Goal: Information Seeking & Learning: Learn about a topic

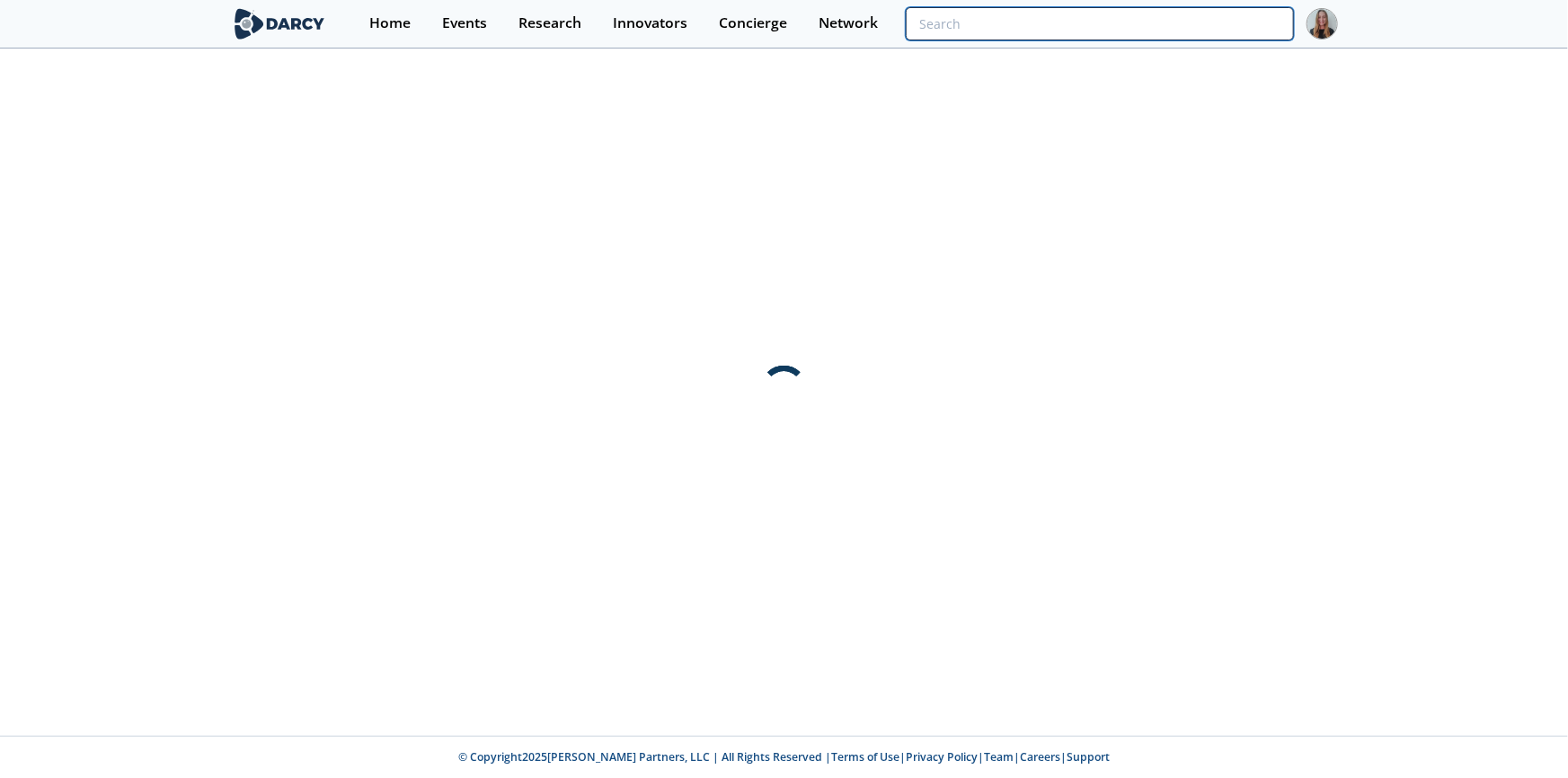
click at [1272, 36] on input "search" at bounding box center [1099, 24] width 387 height 33
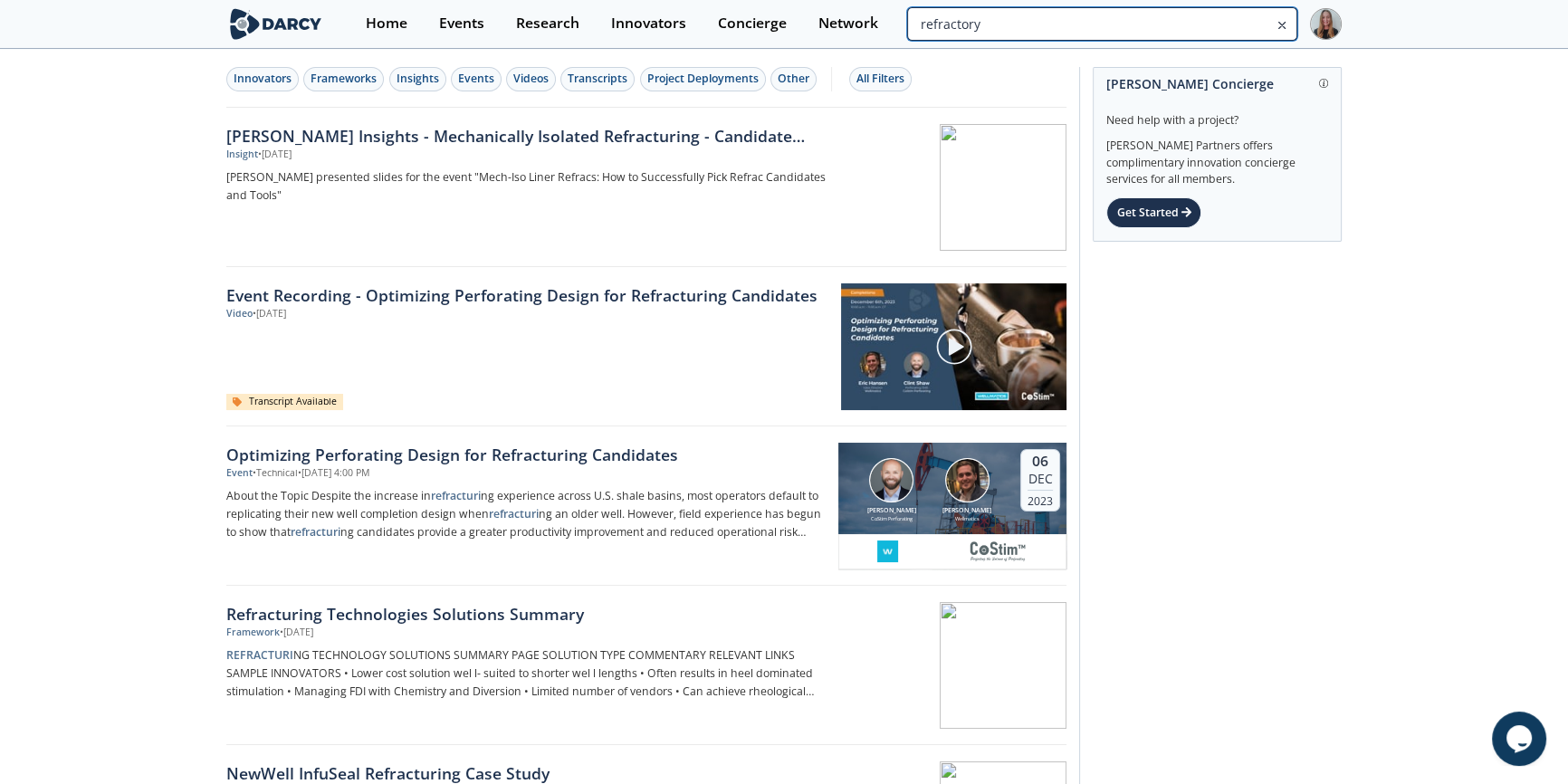
click at [1218, 23] on input "refractory" at bounding box center [1102, 24] width 390 height 34
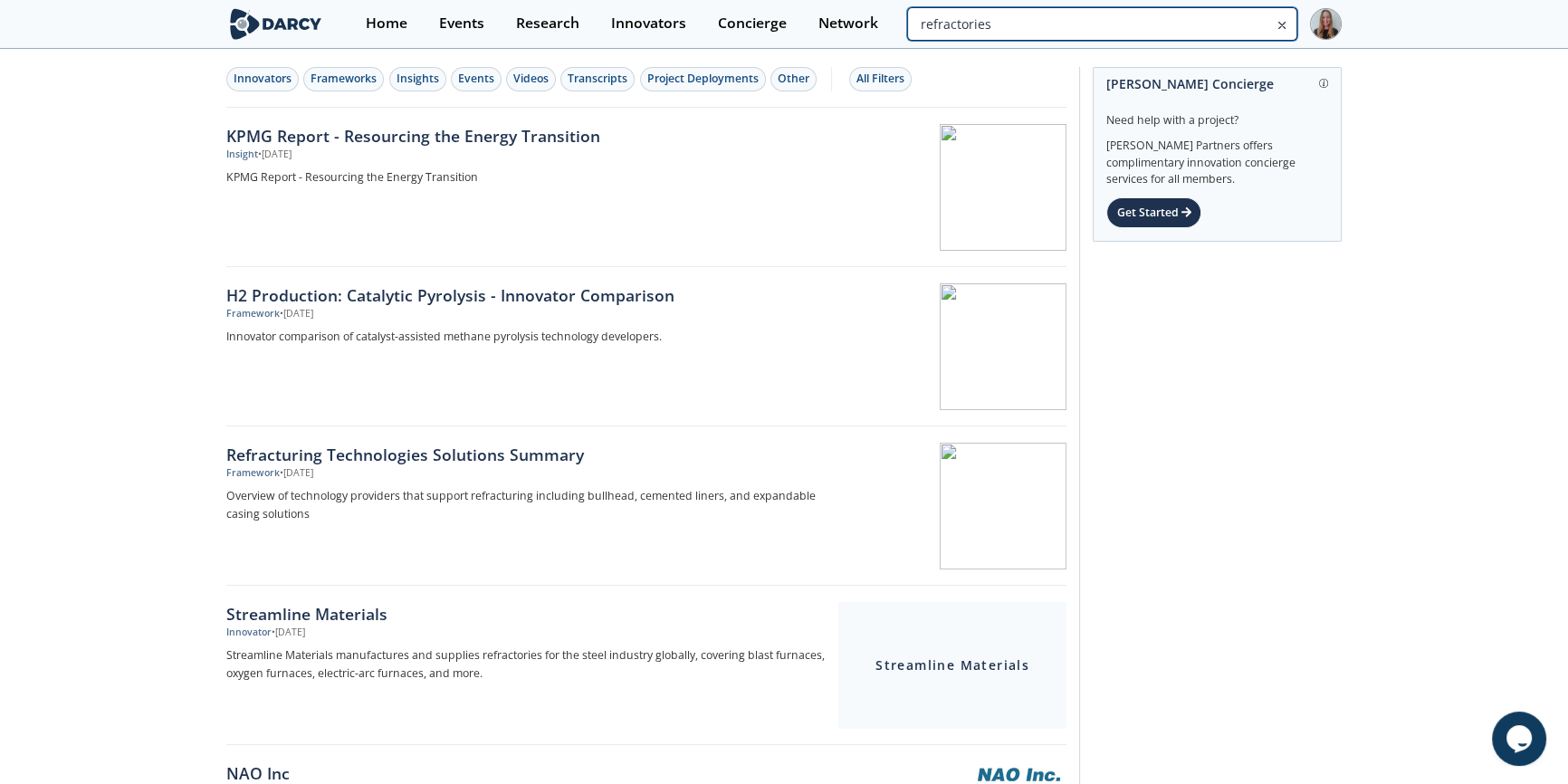
click at [1218, 24] on input "refractories" at bounding box center [1102, 24] width 390 height 34
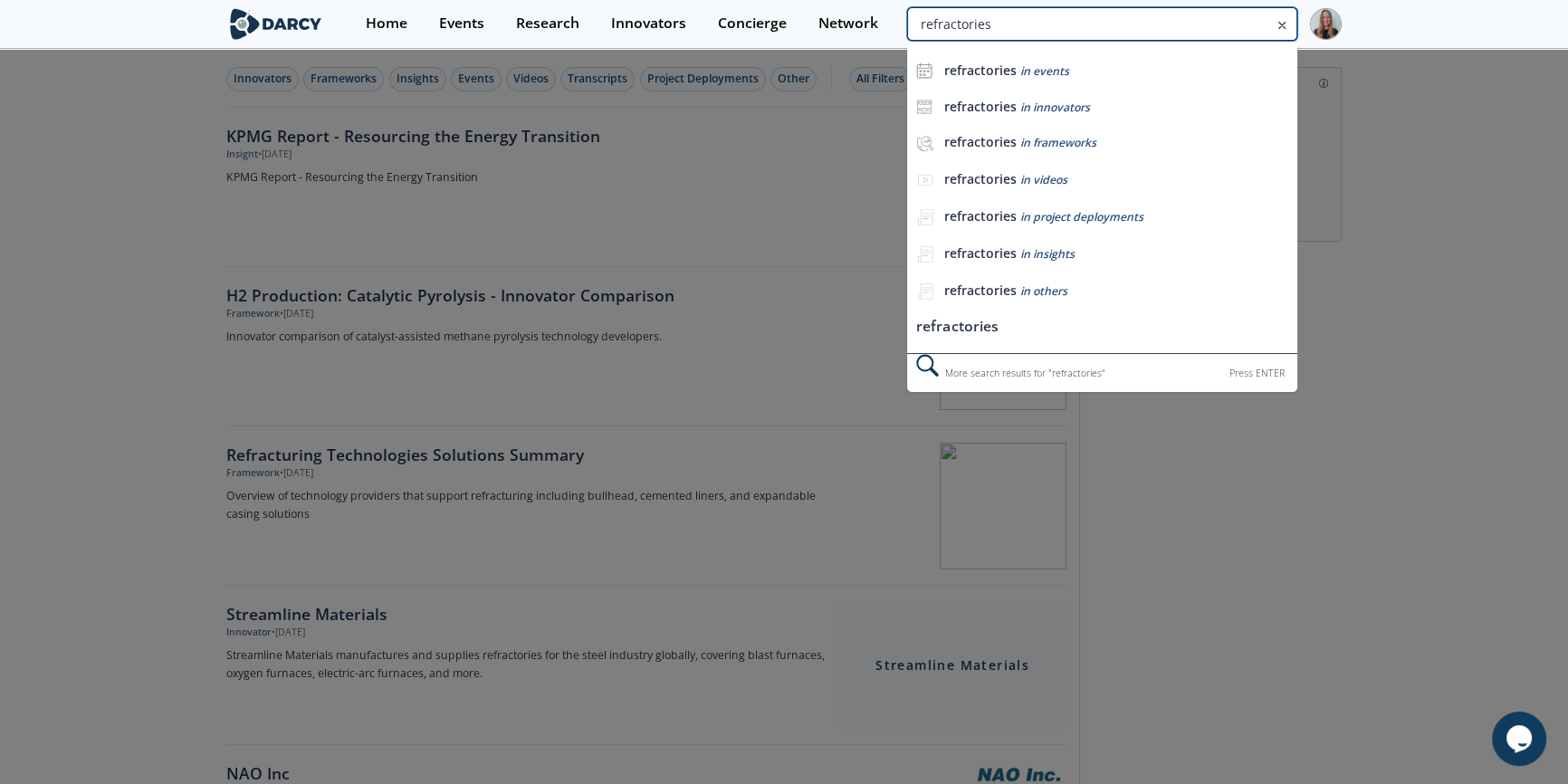
click at [1218, 24] on input "refractories" at bounding box center [1102, 24] width 390 height 34
type input "thermal insulation"
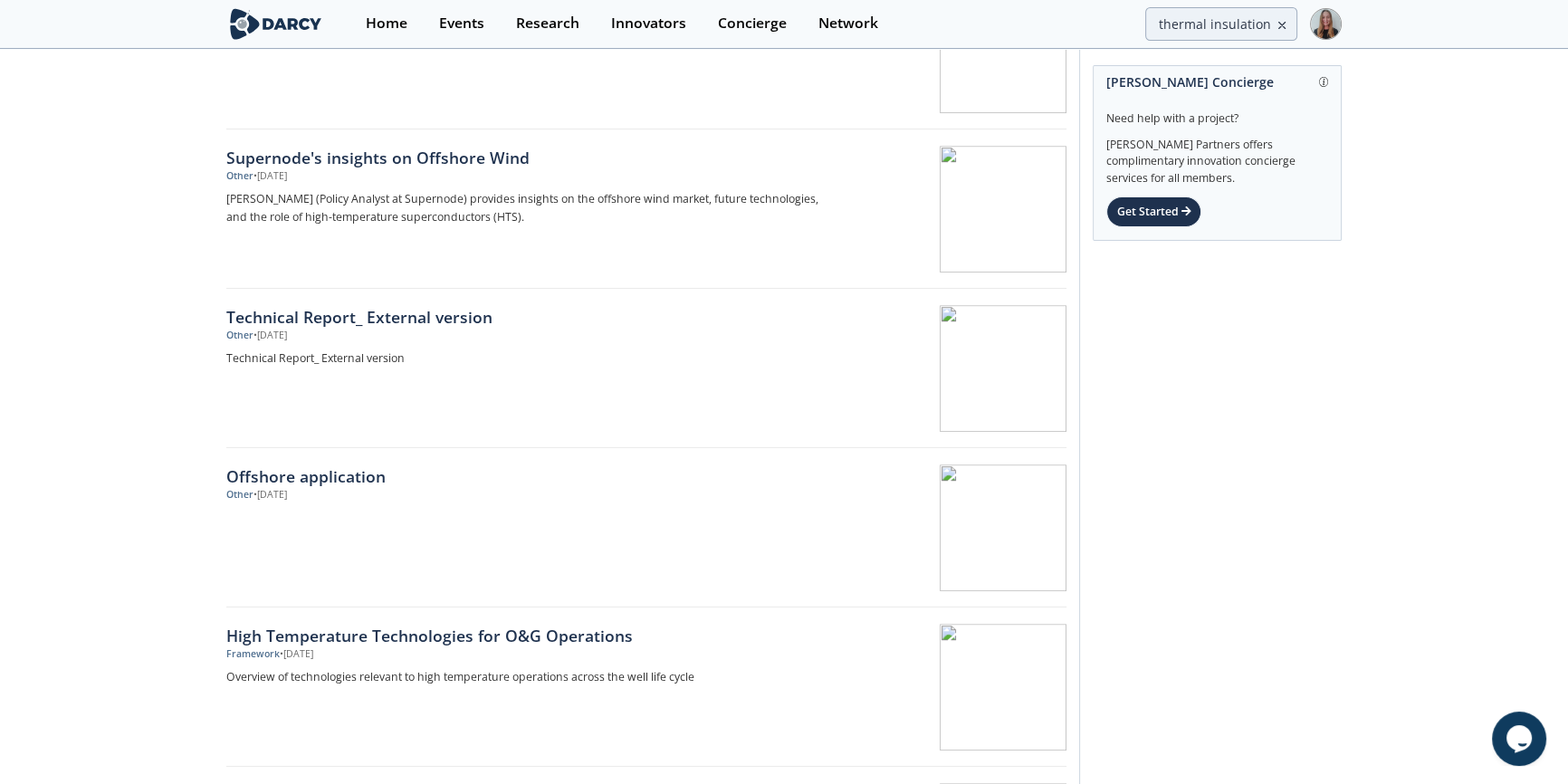
scroll to position [1647, 0]
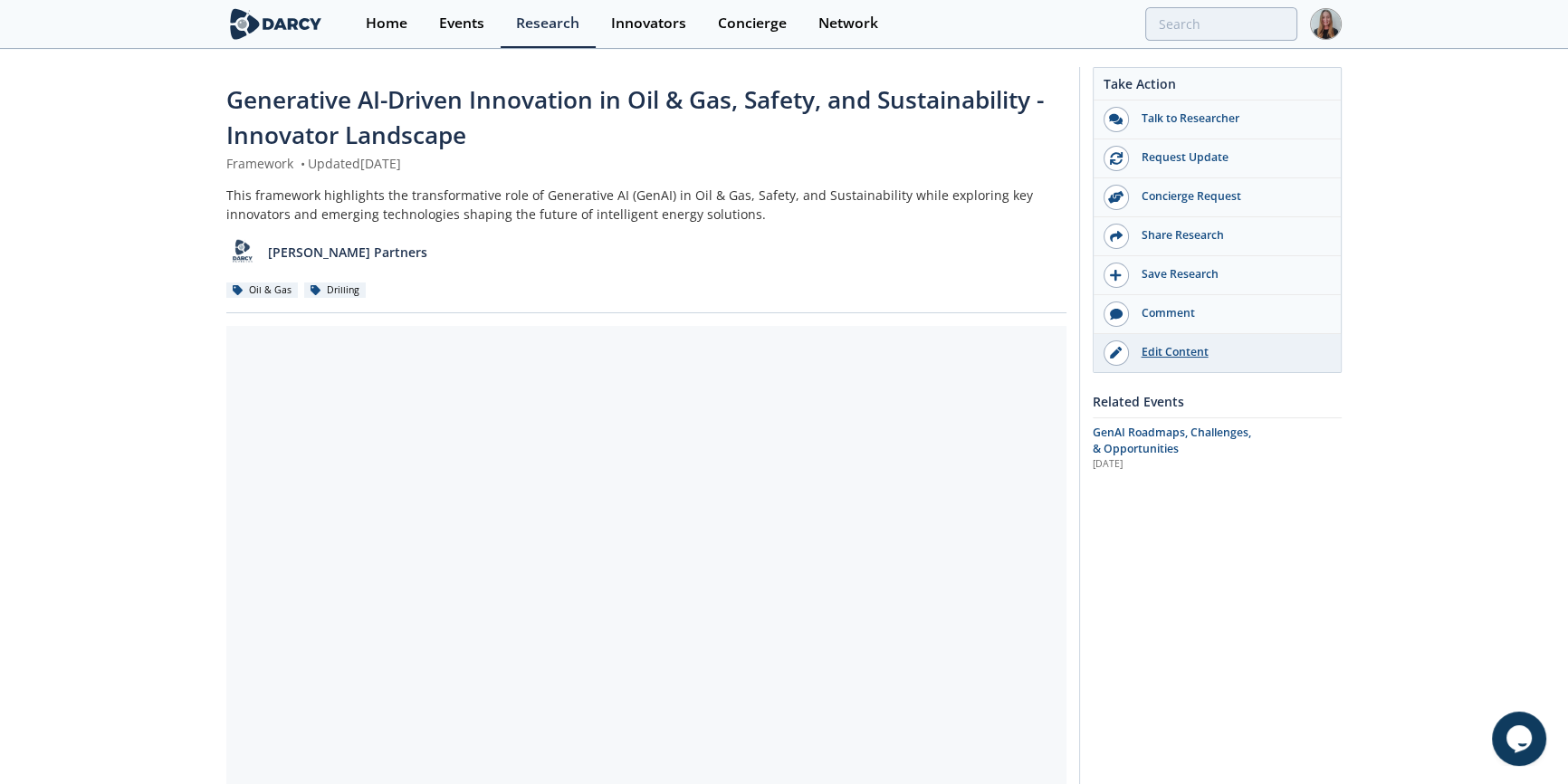
click at [1144, 354] on div "Edit Content" at bounding box center [1230, 352] width 203 height 16
